Goal: Book appointment/travel/reservation

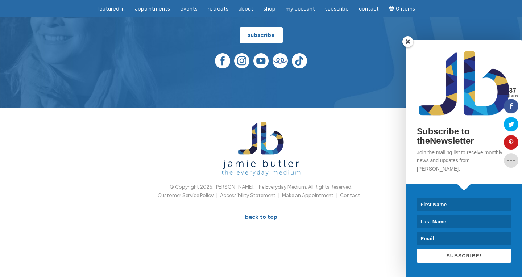
scroll to position [2110, 0]
click at [235, 68] on img at bounding box center [241, 60] width 15 height 15
click at [221, 63] on img at bounding box center [222, 60] width 15 height 15
click at [404, 36] on span at bounding box center [407, 41] width 11 height 11
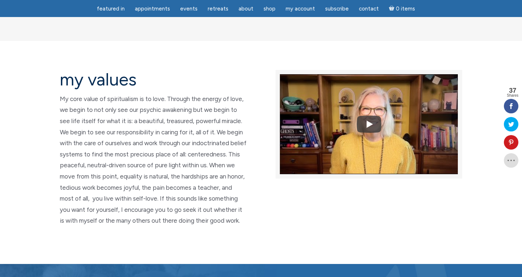
scroll to position [1619, 0]
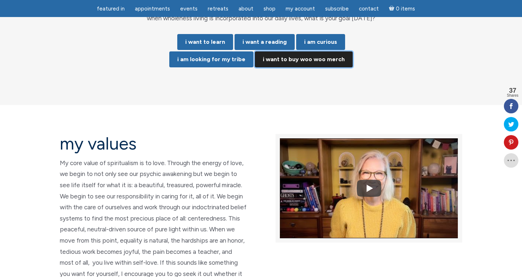
scroll to position [1555, 0]
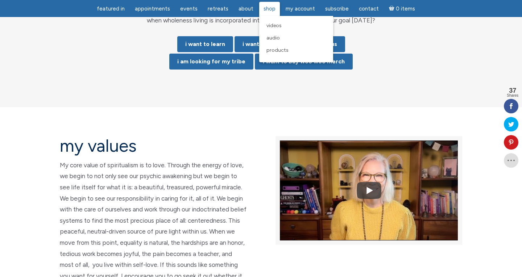
click at [271, 8] on span "Shop" at bounding box center [269, 8] width 12 height 7
click at [276, 53] on span "Products" at bounding box center [277, 50] width 22 height 6
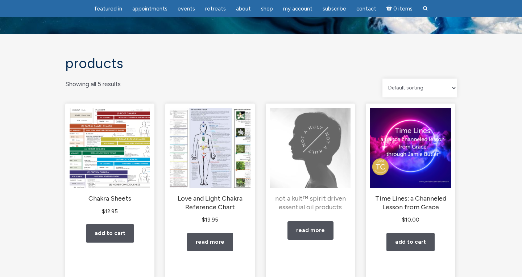
scroll to position [25, 0]
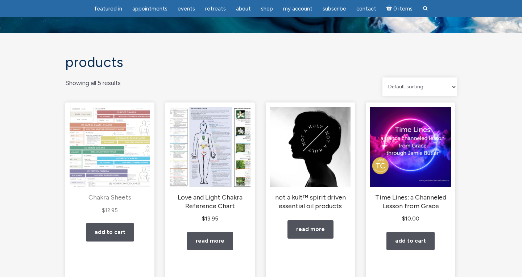
click at [103, 146] on img "main" at bounding box center [110, 147] width 80 height 80
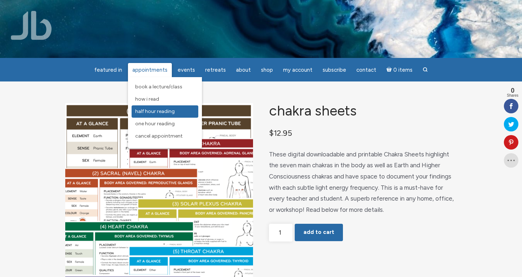
click at [138, 114] on span "Half Hour Reading" at bounding box center [154, 111] width 39 height 6
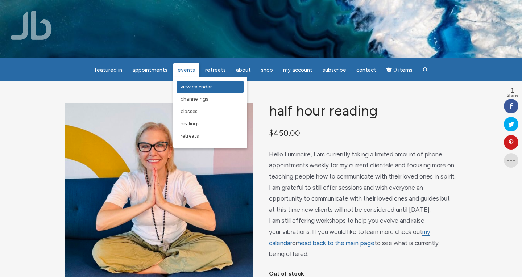
click at [182, 87] on span "View Calendar" at bounding box center [196, 87] width 32 height 6
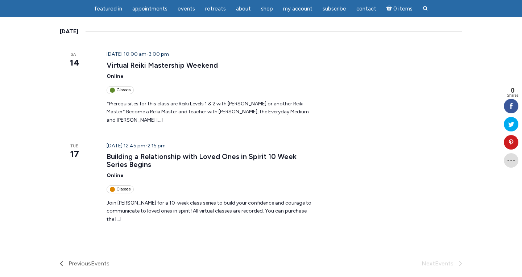
scroll to position [948, 0]
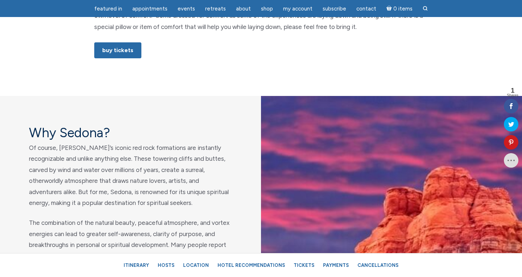
scroll to position [530, 0]
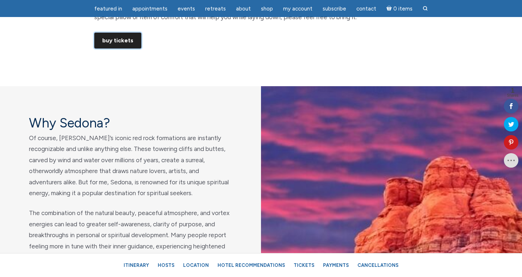
click at [131, 49] on link "Buy Tickets" at bounding box center [117, 41] width 47 height 16
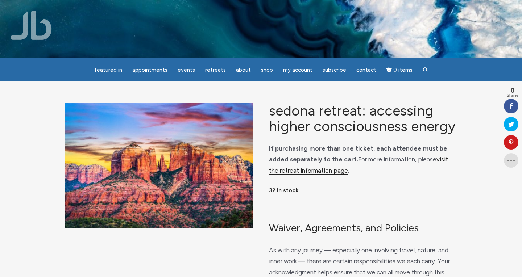
click at [347, 175] on link "visit the retreat information page" at bounding box center [358, 165] width 179 height 19
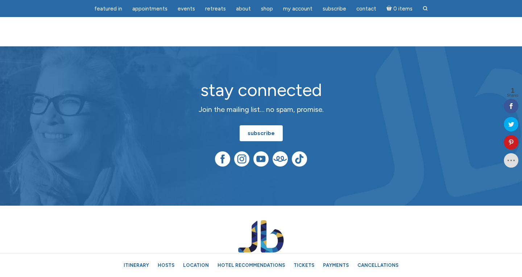
scroll to position [5022, 0]
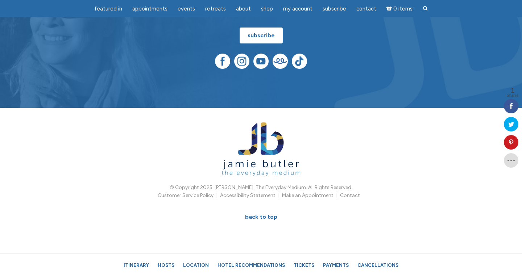
scroll to position [5318, 0]
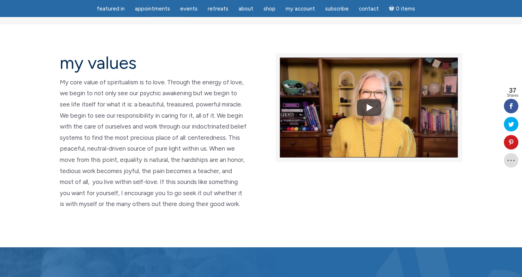
scroll to position [1659, 0]
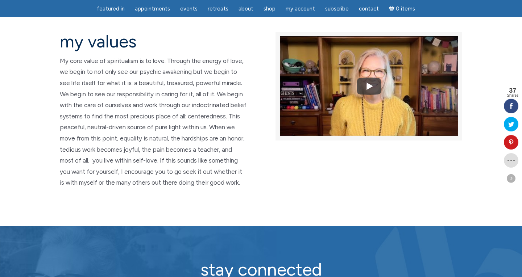
click at [511, 107] on icon at bounding box center [511, 106] width 14 height 6
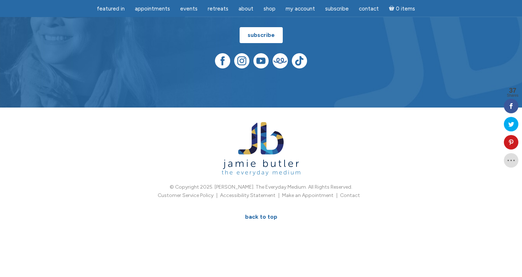
scroll to position [2148, 0]
click at [222, 57] on img at bounding box center [222, 60] width 15 height 15
